Goal: Check status

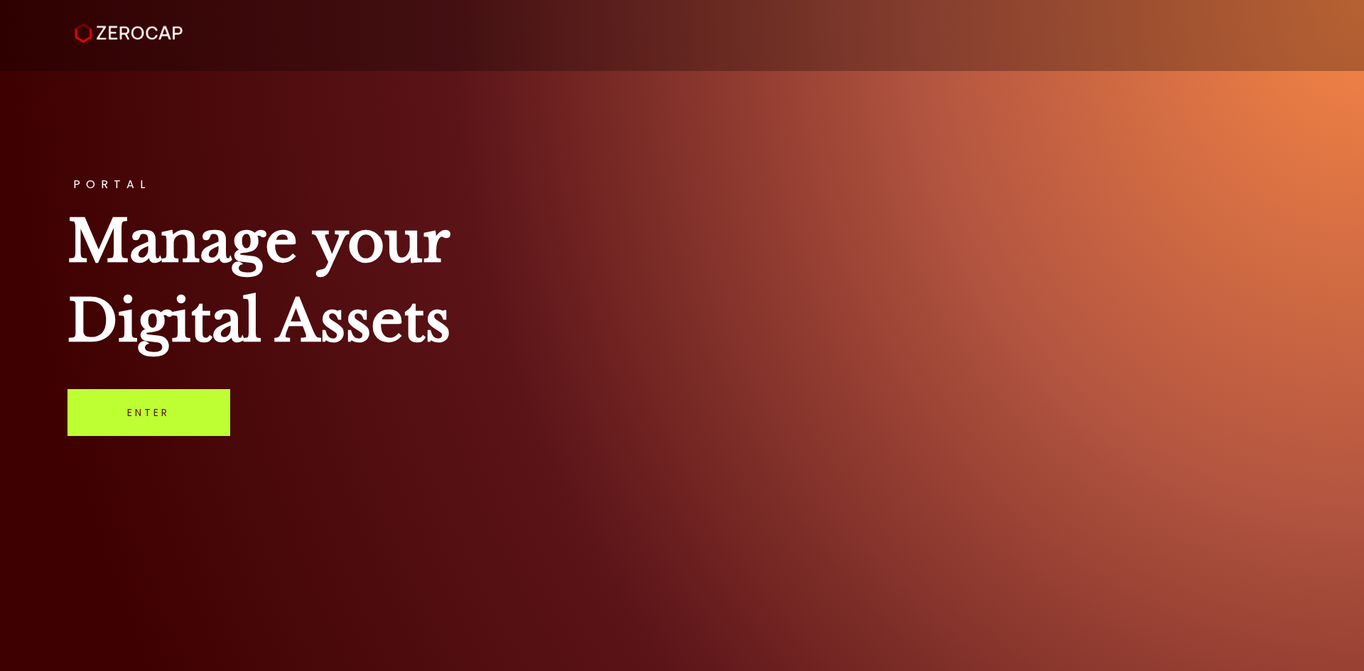
drag, startPoint x: 154, startPoint y: 421, endPoint x: 166, endPoint y: 418, distance: 12.3
click at [154, 421] on link "Enter" at bounding box center [148, 412] width 163 height 47
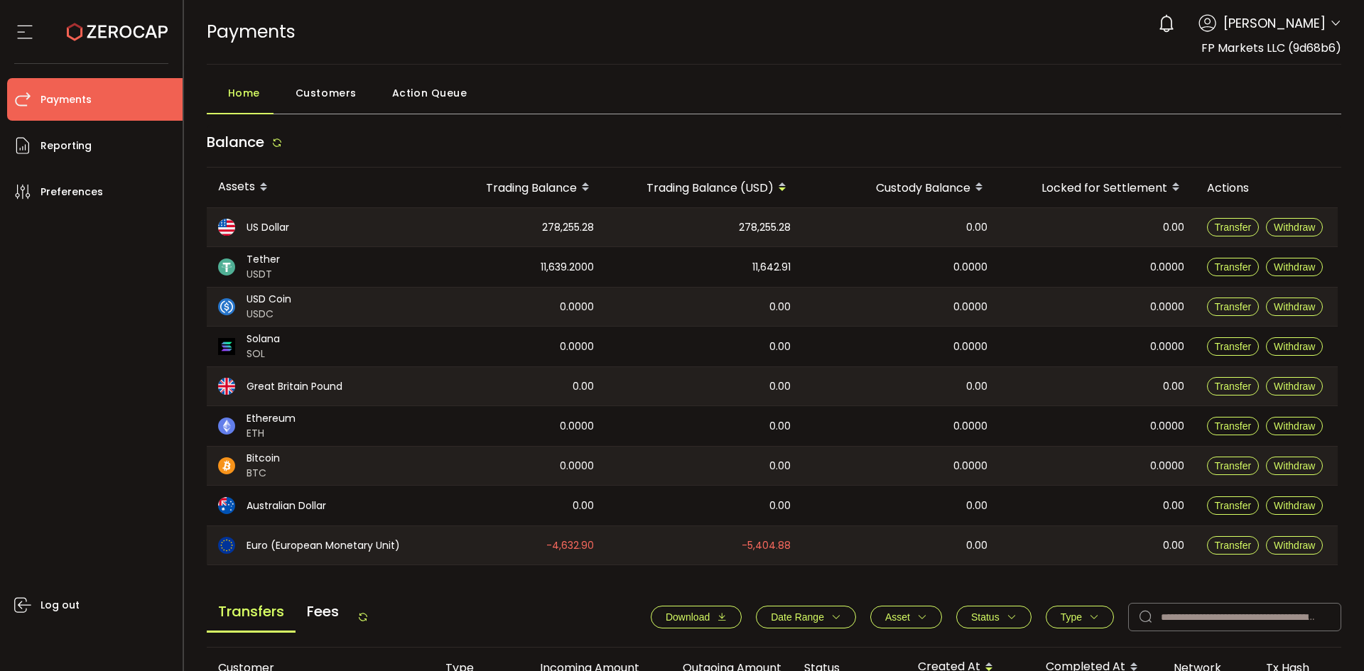
scroll to position [480, 0]
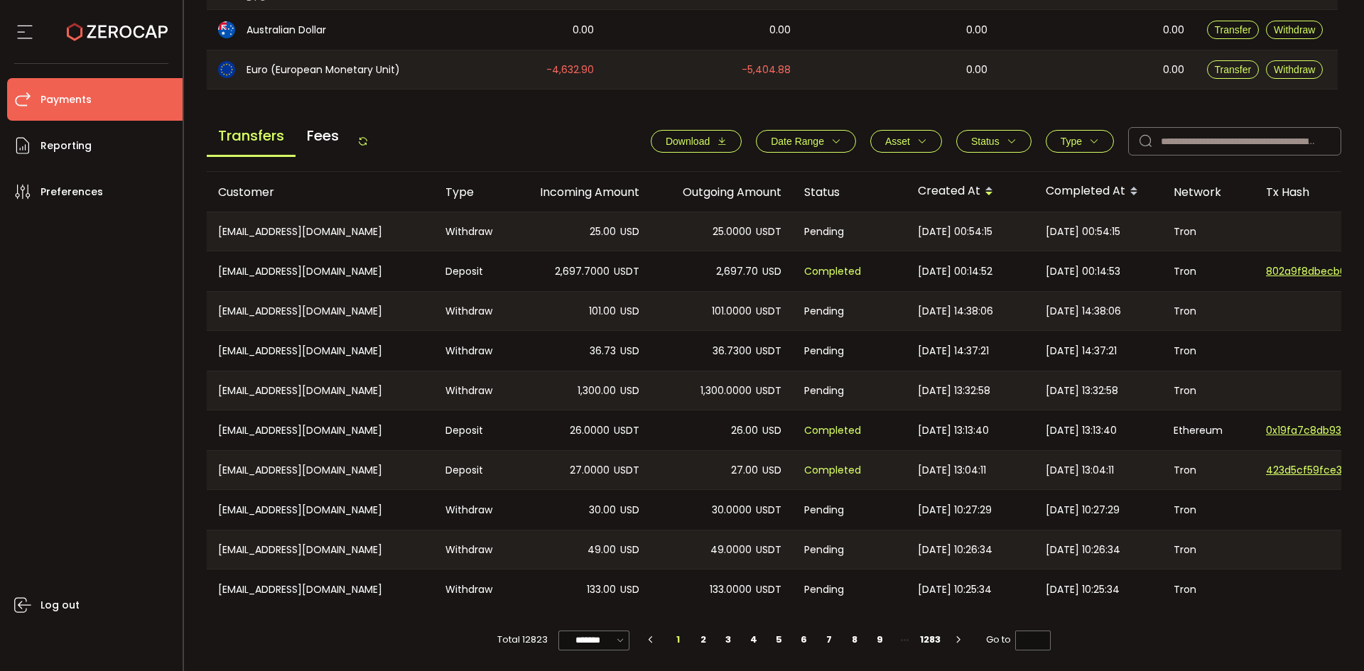
drag, startPoint x: 364, startPoint y: 136, endPoint x: 417, endPoint y: 131, distance: 52.9
click at [364, 136] on icon at bounding box center [362, 141] width 11 height 11
click at [990, 139] on span "Status" at bounding box center [985, 141] width 28 height 11
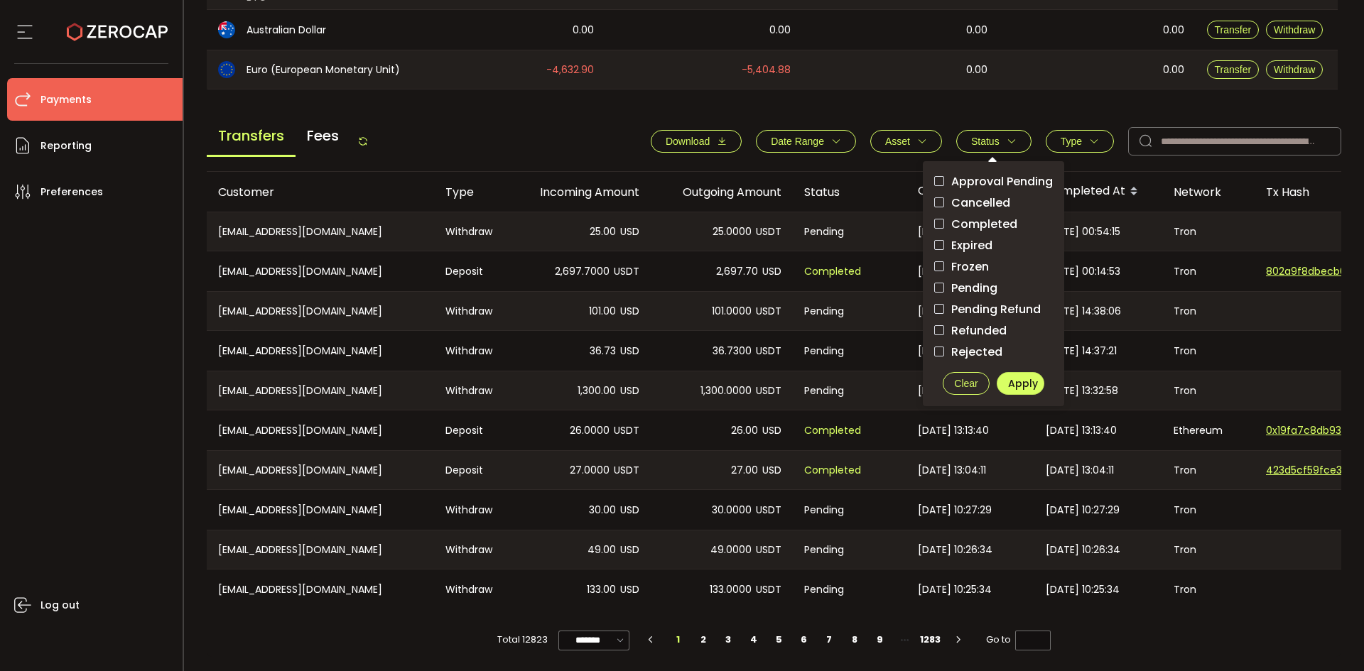
click at [961, 283] on span "Pending" at bounding box center [970, 287] width 53 height 13
click at [1009, 380] on span "Apply" at bounding box center [1023, 384] width 30 height 14
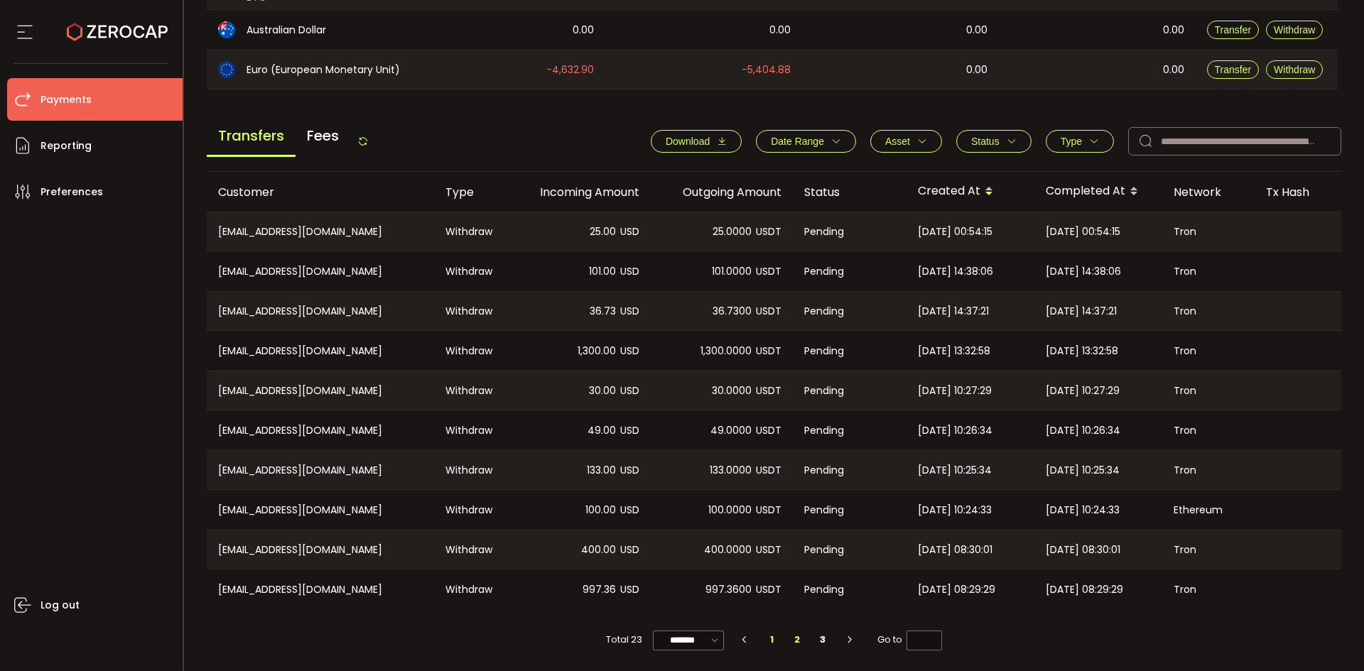
click at [791, 639] on li "2" at bounding box center [798, 640] width 26 height 20
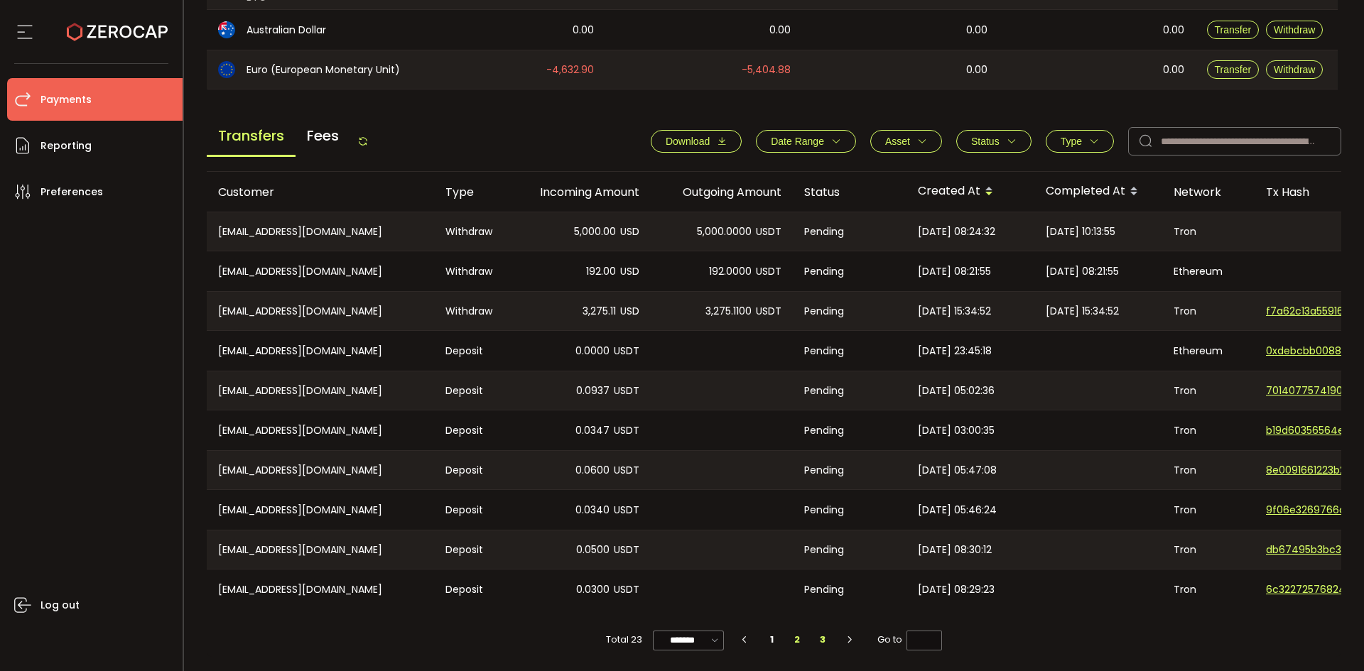
click at [819, 639] on li "3" at bounding box center [823, 640] width 26 height 20
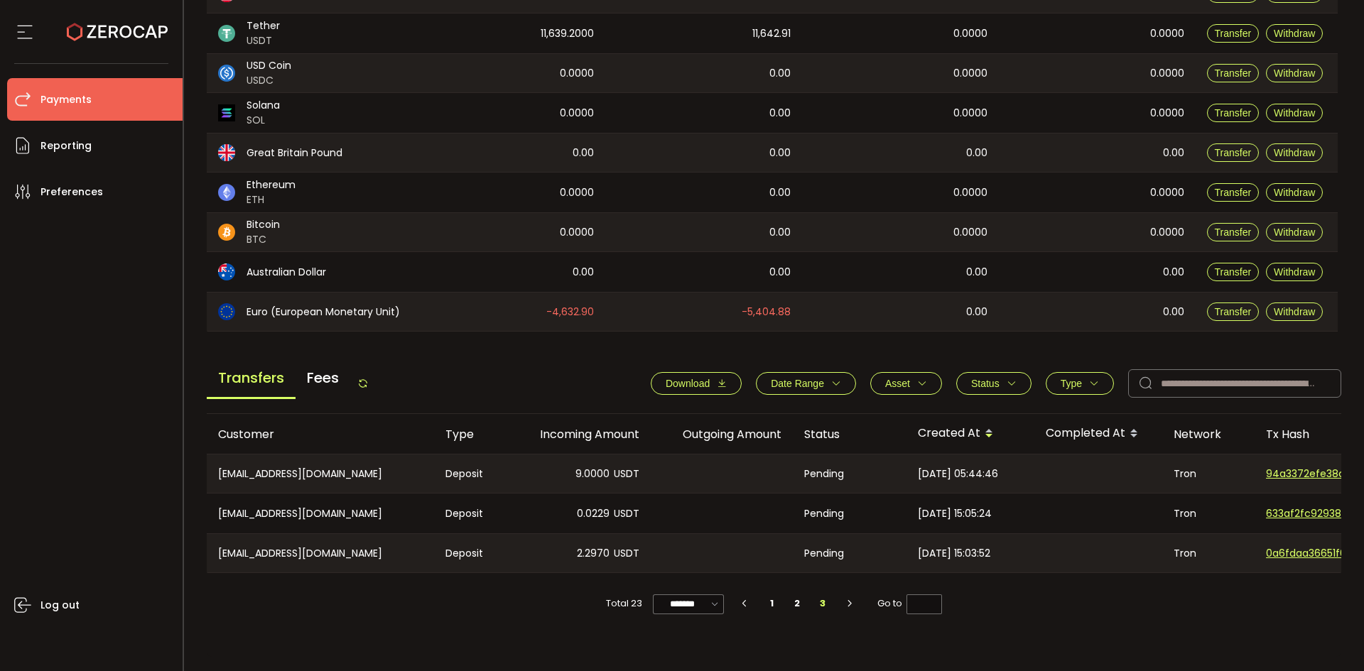
scroll to position [234, 0]
click at [766, 604] on li "1" at bounding box center [772, 604] width 26 height 20
type input "*"
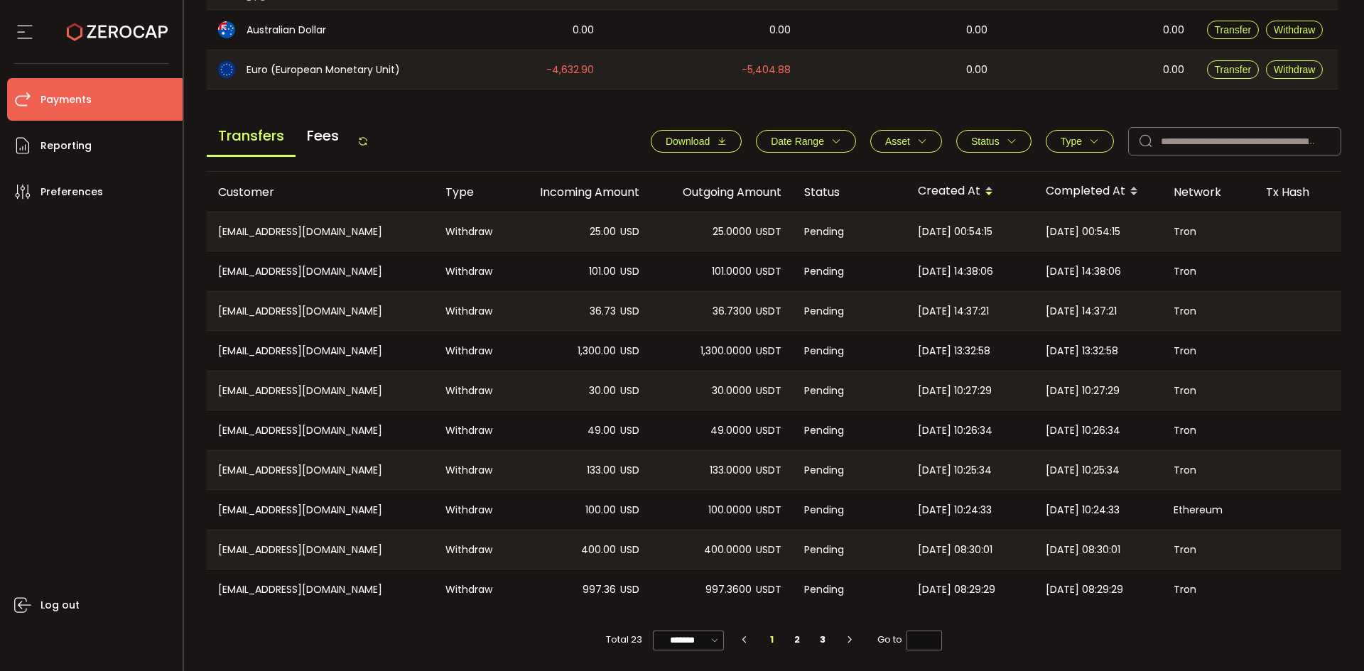
scroll to position [0, 0]
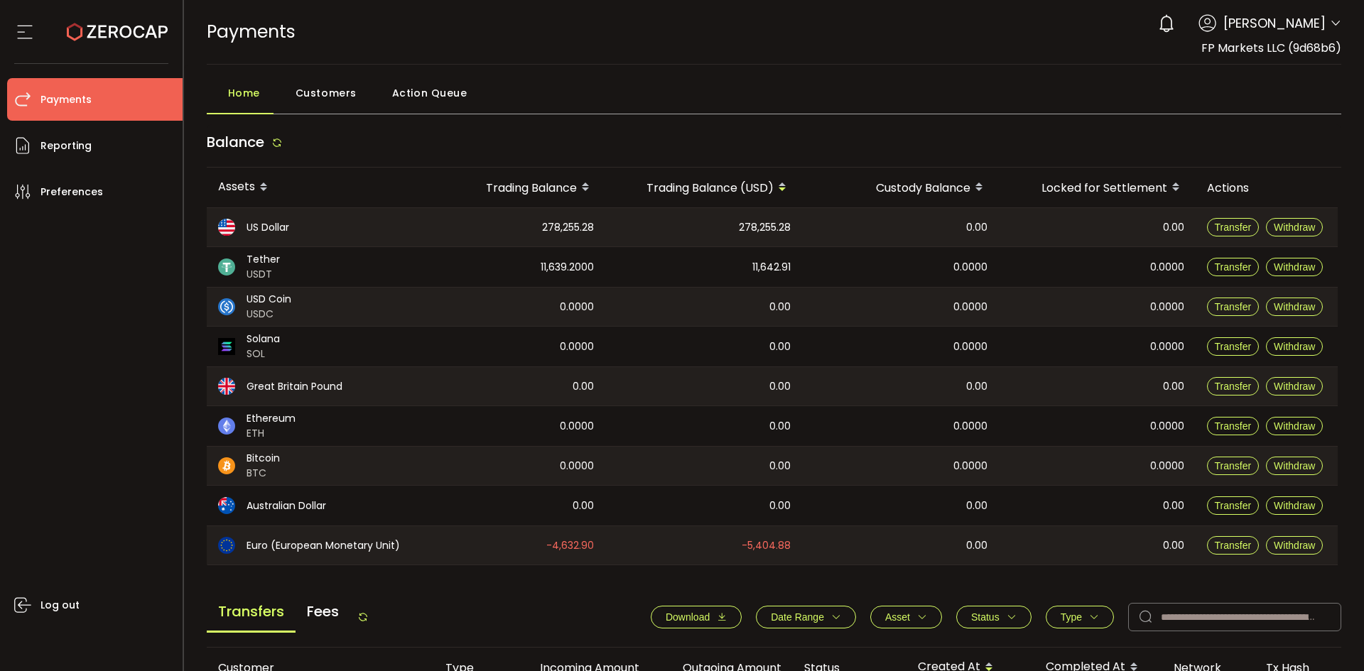
click at [279, 141] on icon at bounding box center [276, 142] width 11 height 11
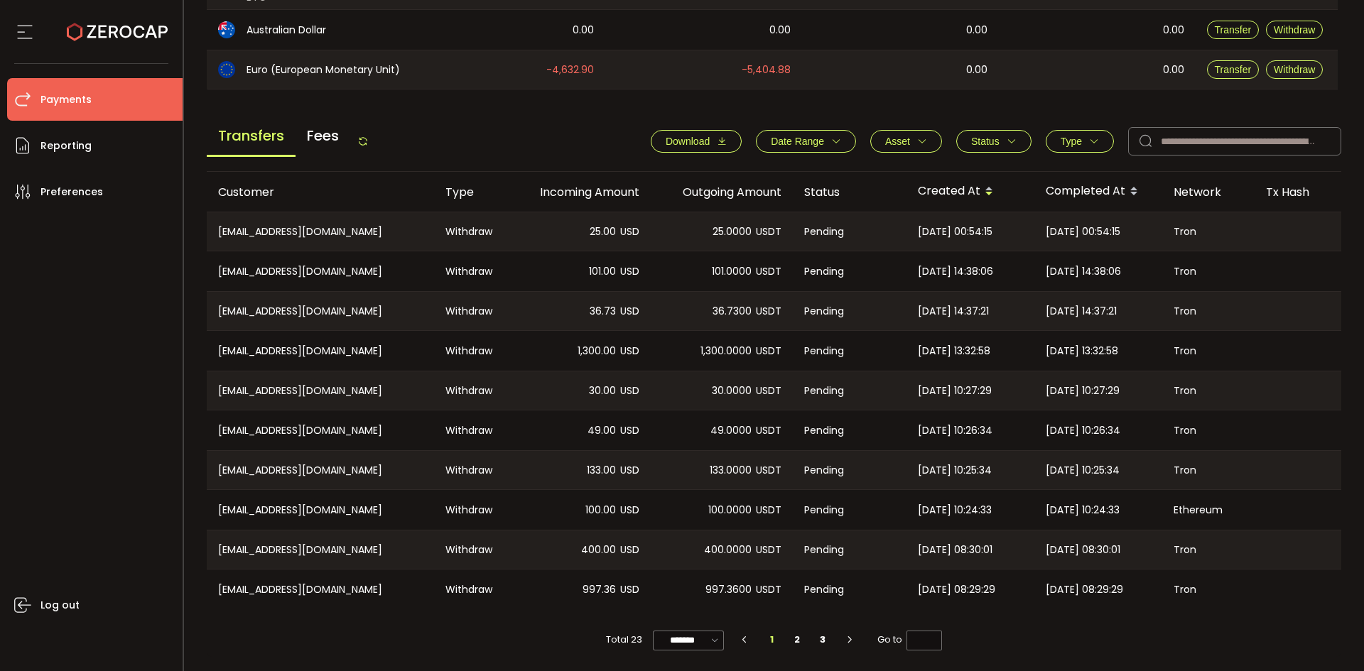
click at [369, 139] on icon at bounding box center [362, 141] width 11 height 11
click at [1016, 136] on button "Status" at bounding box center [993, 141] width 75 height 23
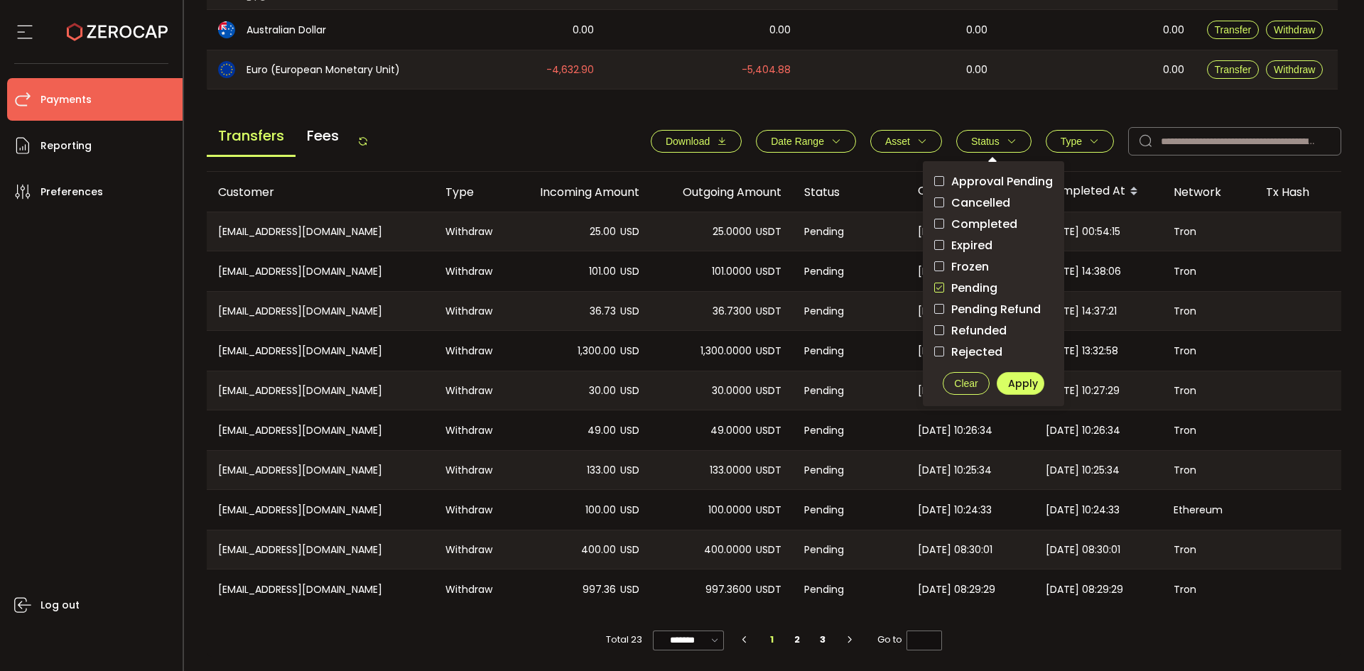
click at [934, 283] on span "checkbox-group" at bounding box center [939, 288] width 10 height 10
click at [1021, 382] on span "Apply" at bounding box center [1023, 384] width 30 height 14
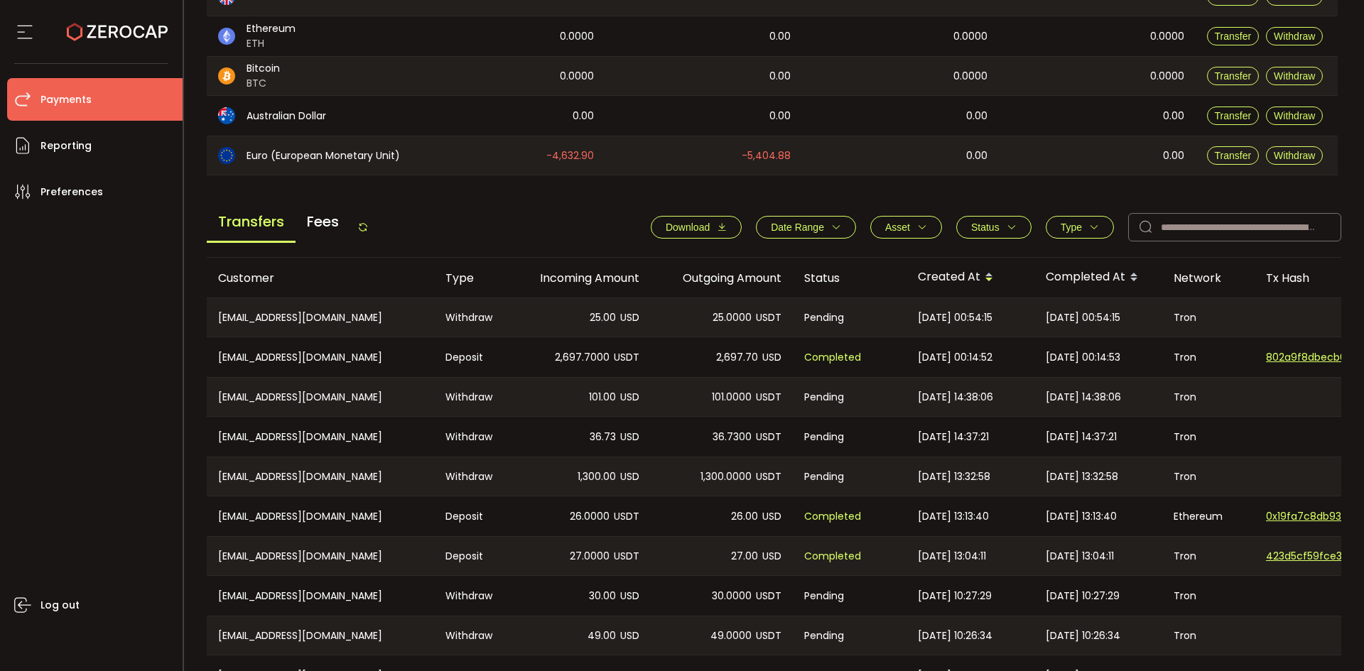
click at [369, 227] on icon at bounding box center [362, 227] width 11 height 11
